Goal: Information Seeking & Learning: Compare options

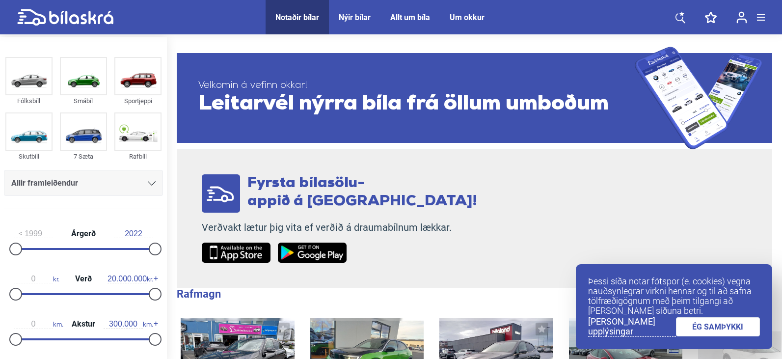
click at [152, 179] on div at bounding box center [152, 183] width 8 height 8
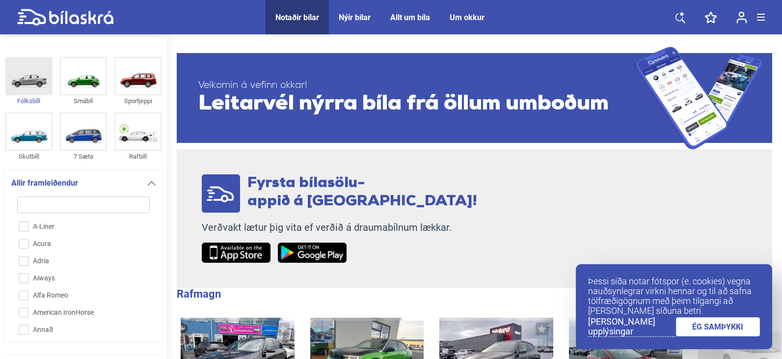
click at [18, 80] on img at bounding box center [28, 76] width 45 height 36
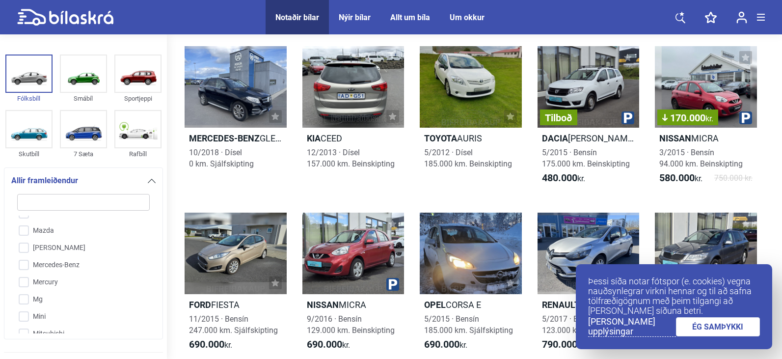
scroll to position [1502, 0]
click at [26, 287] on input "Mg" at bounding box center [76, 295] width 133 height 17
checkbox input "true"
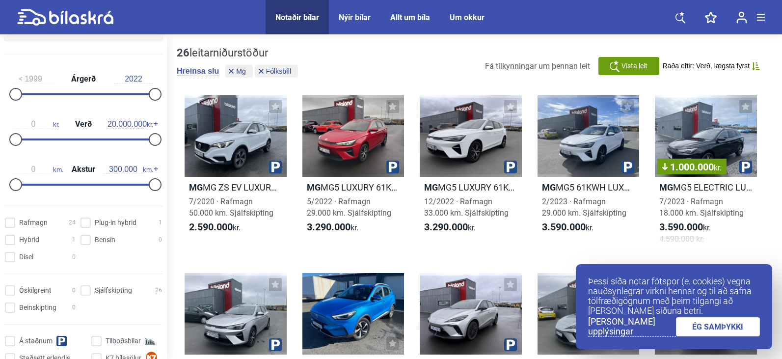
scroll to position [343, 0]
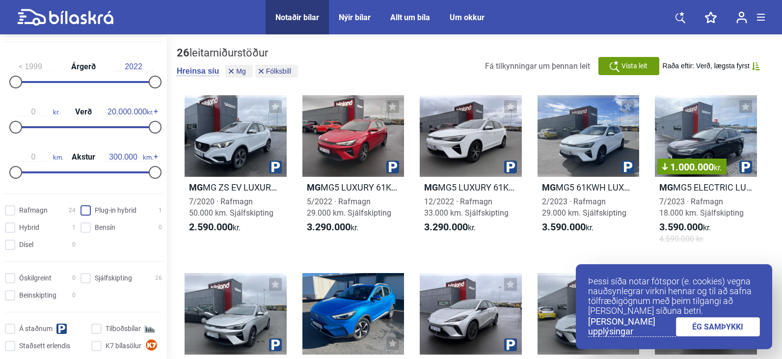
click at [87, 212] on hybrid "Plug-in hybrid 1" at bounding box center [122, 211] width 81 height 10
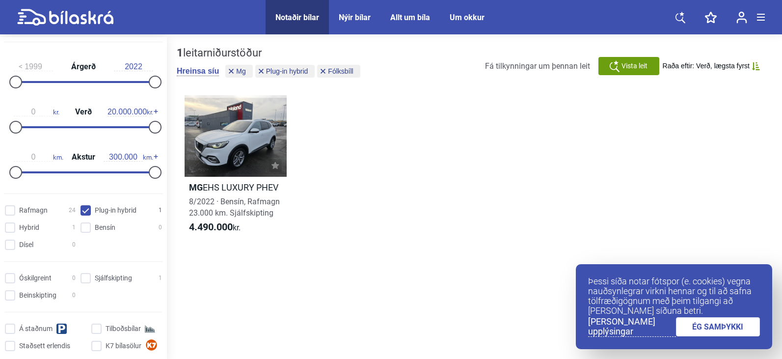
click at [87, 212] on hybrid "Plug-in hybrid 1" at bounding box center [122, 211] width 81 height 10
checkbox hybrid "false"
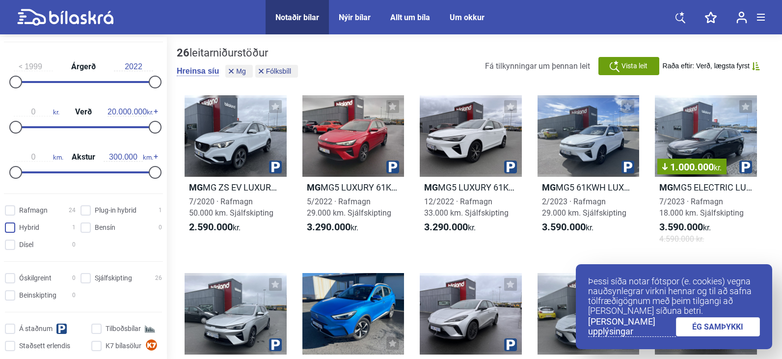
click at [8, 226] on input "Hybrid 1" at bounding box center [41, 228] width 71 height 10
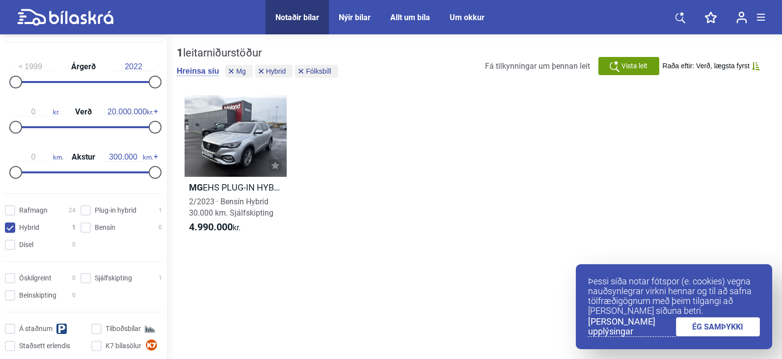
click at [8, 226] on input "Hybrid 1" at bounding box center [41, 228] width 71 height 10
checkbox input "false"
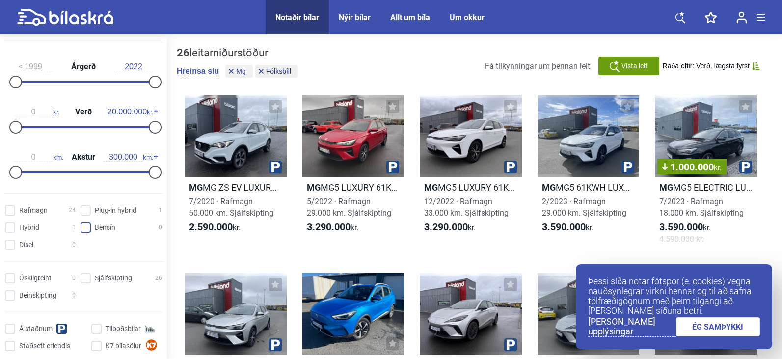
click at [84, 230] on input "Bensín 0" at bounding box center [122, 228] width 81 height 10
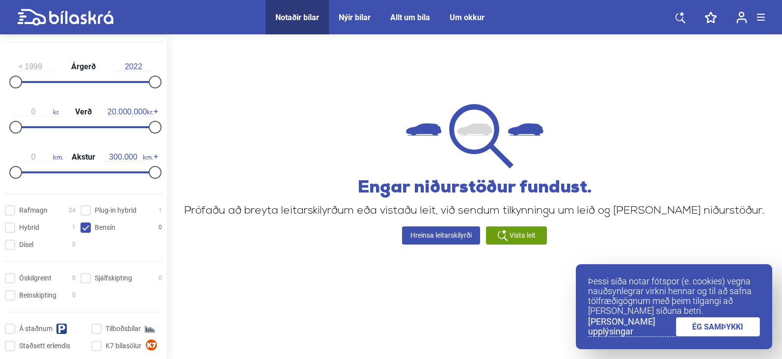
click at [84, 230] on input "Bensín 0" at bounding box center [122, 228] width 81 height 10
checkbox input "false"
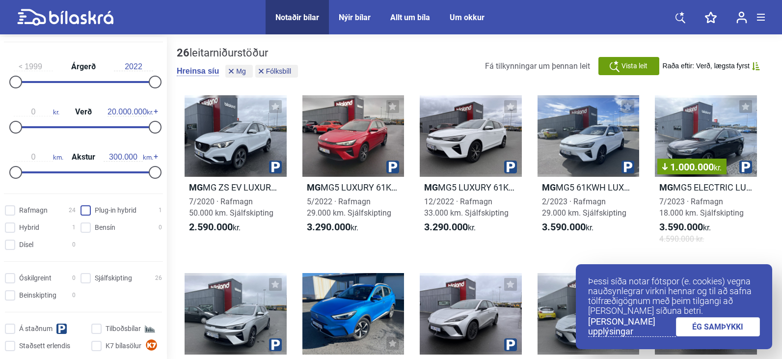
click at [85, 211] on hybrid "Plug-in hybrid 1" at bounding box center [122, 211] width 81 height 10
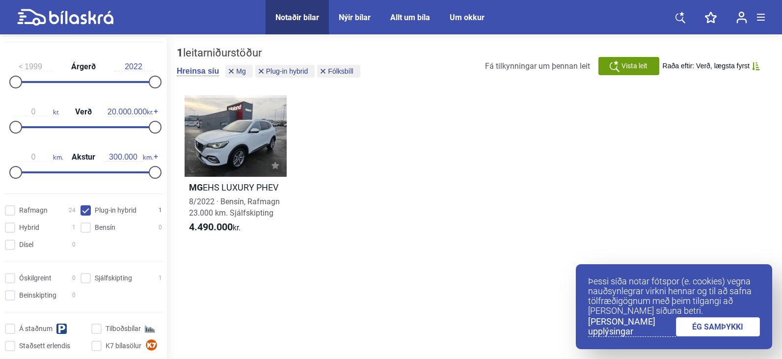
click at [85, 211] on hybrid "Plug-in hybrid 1" at bounding box center [122, 211] width 81 height 10
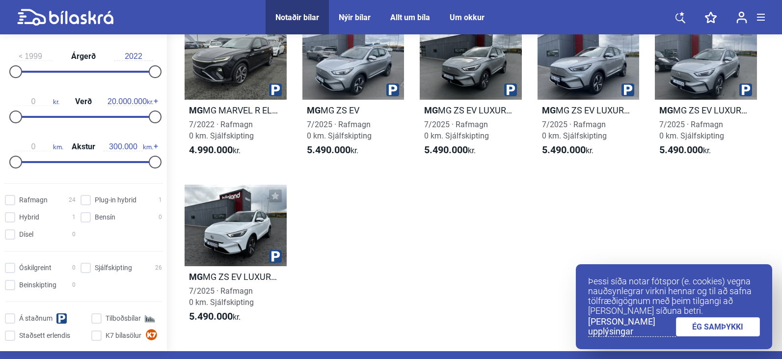
scroll to position [834, 0]
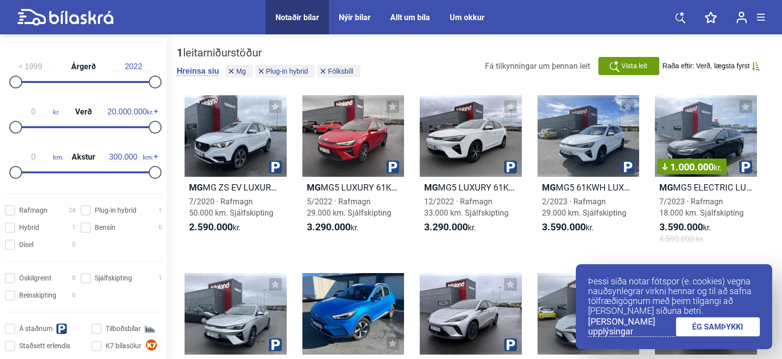
checkbox hybrid "false"
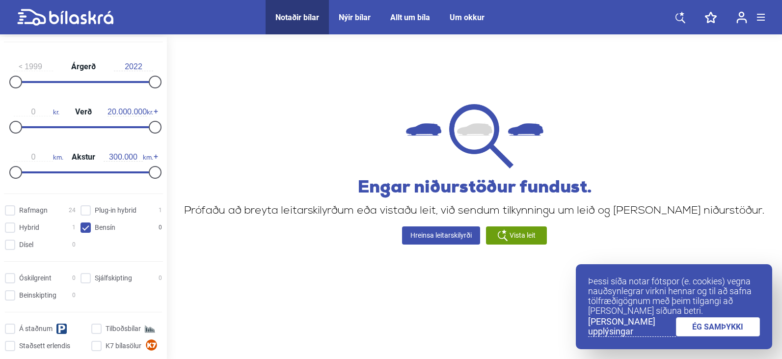
checkbox input "false"
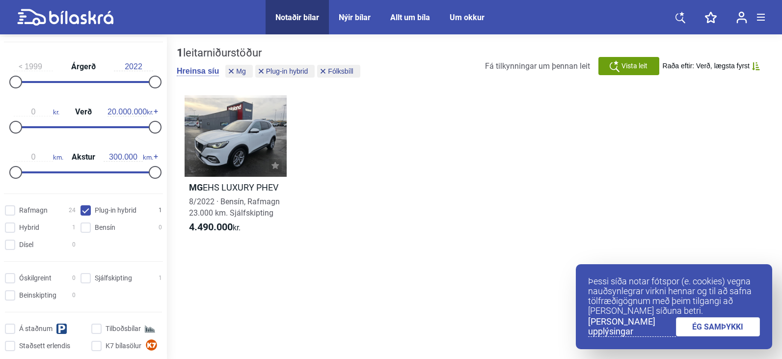
checkbox hybrid "false"
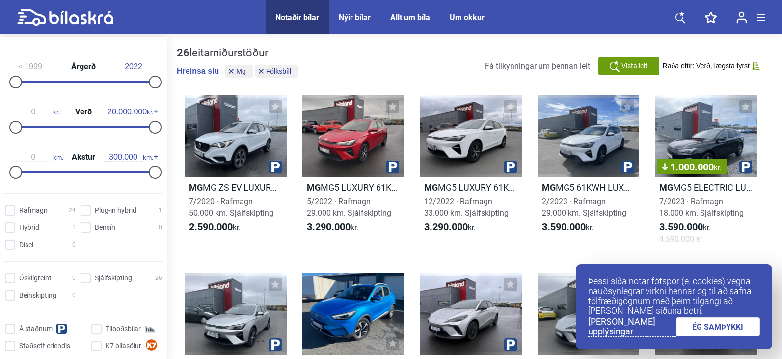
checkbox input "false"
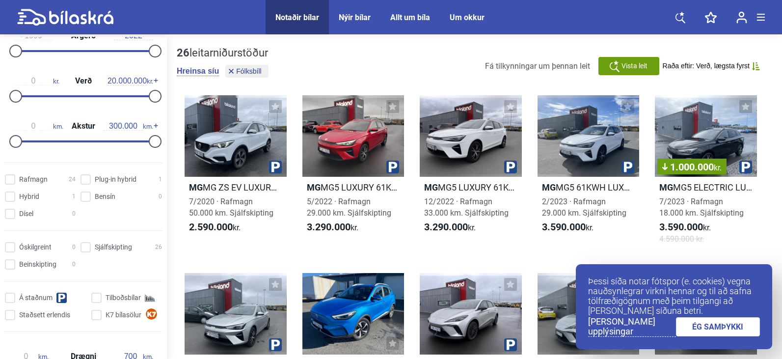
scroll to position [313, 0]
